Goal: Transaction & Acquisition: Purchase product/service

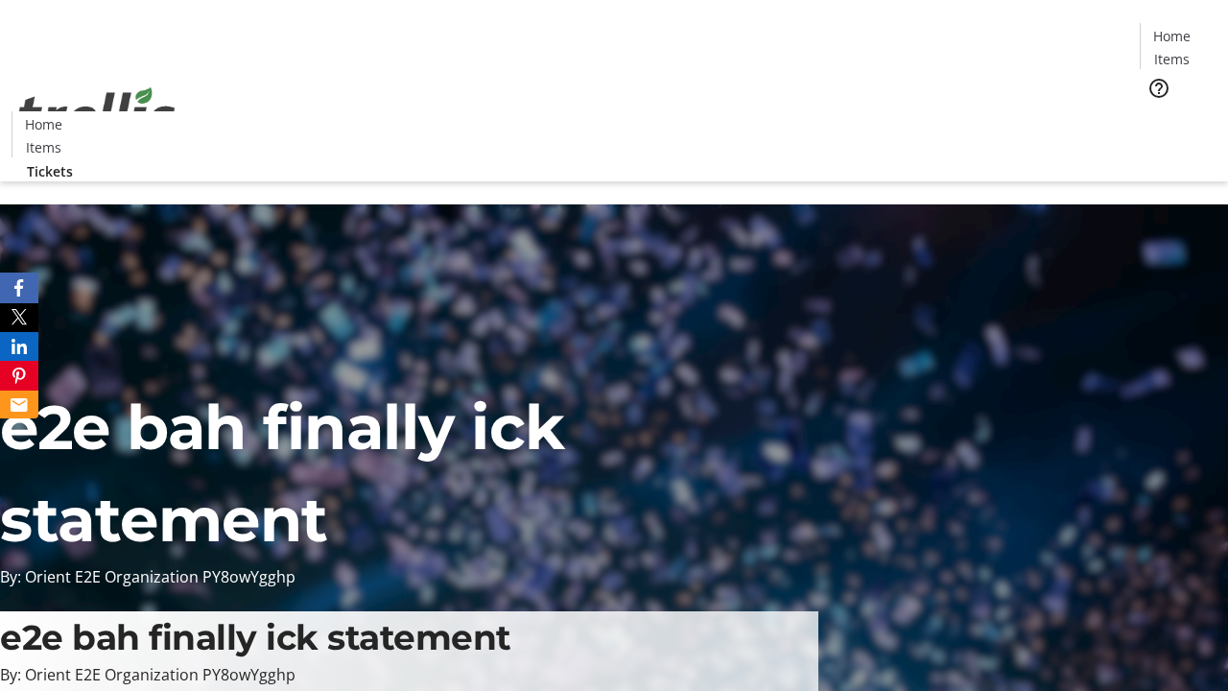
click at [1155, 111] on span "Tickets" at bounding box center [1178, 121] width 46 height 20
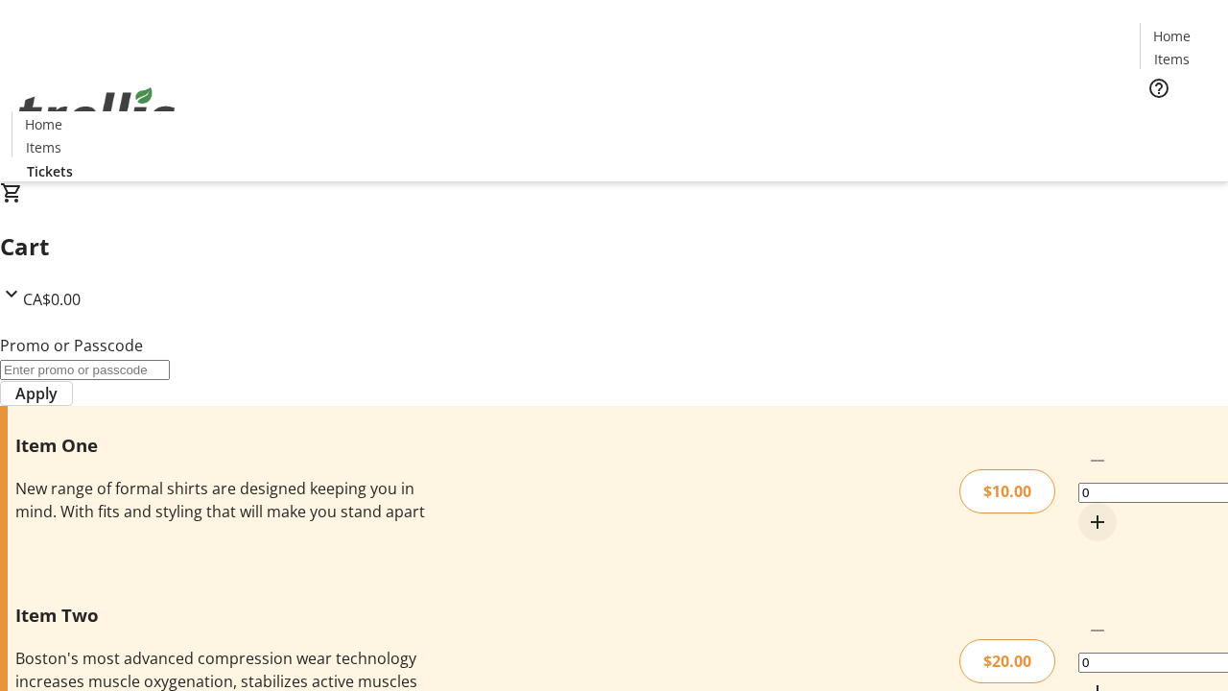
click at [1086, 510] on mat-icon "Increment by one" at bounding box center [1097, 521] width 23 height 23
type input "1"
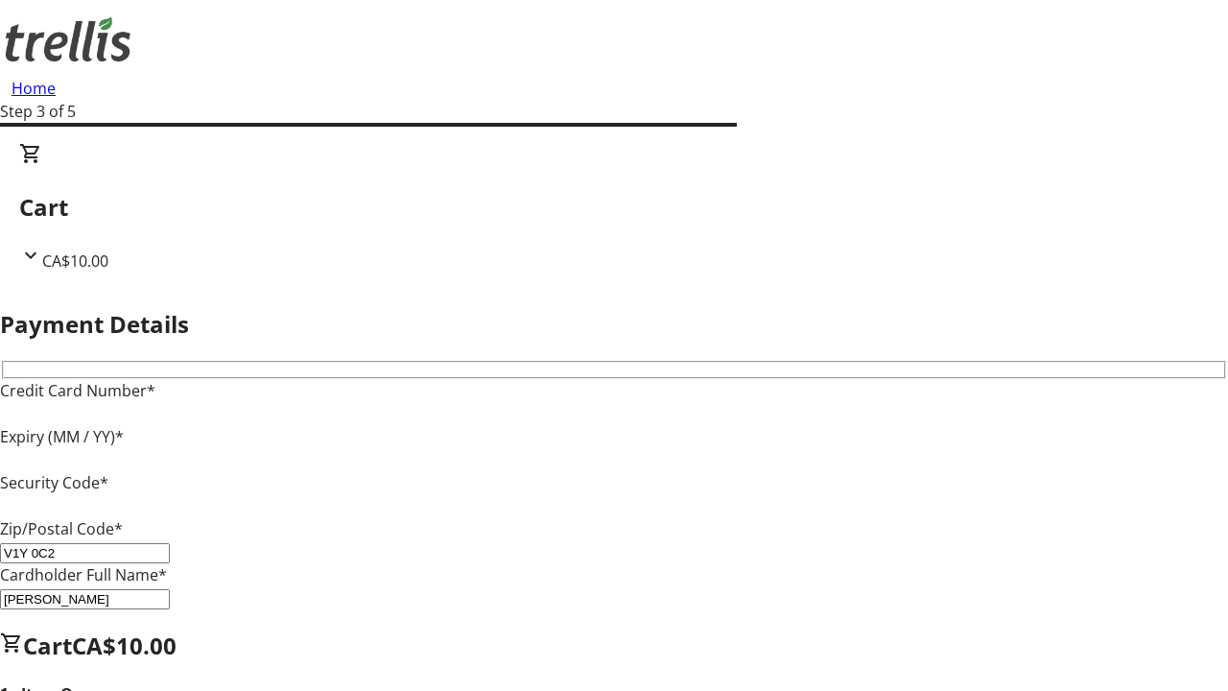
type input "V1Y 0C2"
